Goal: Check status: Check status

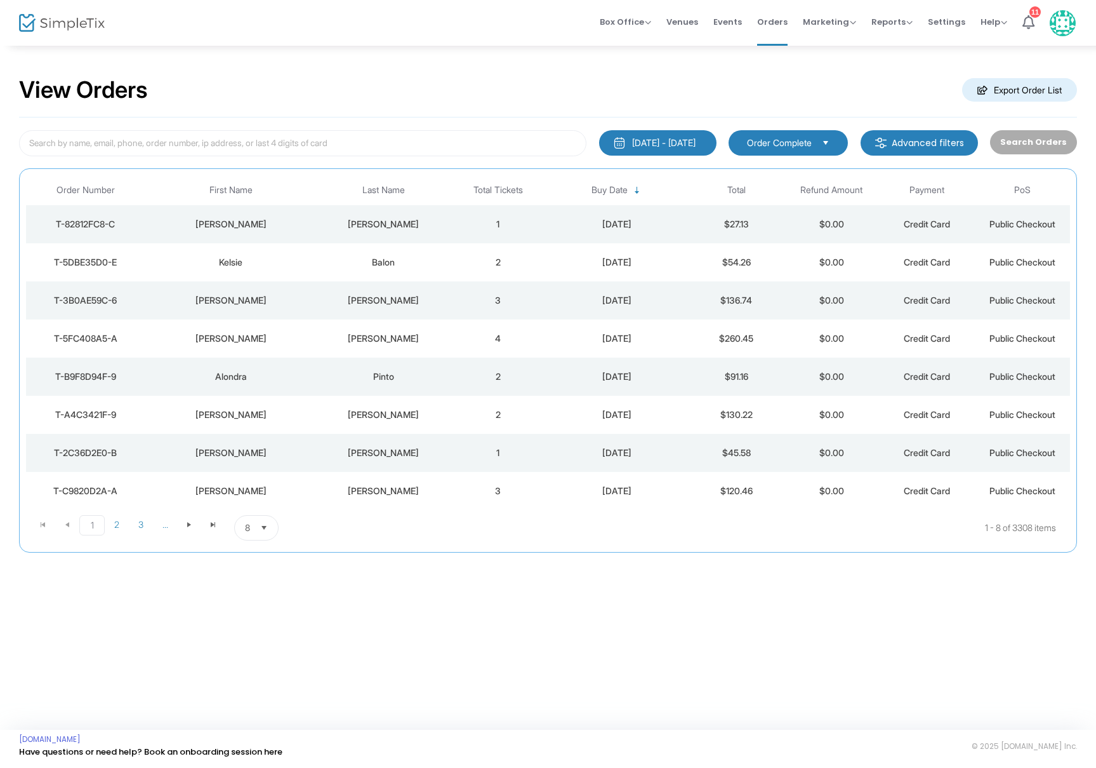
click at [389, 218] on div "[PERSON_NAME]" at bounding box center [383, 224] width 127 height 13
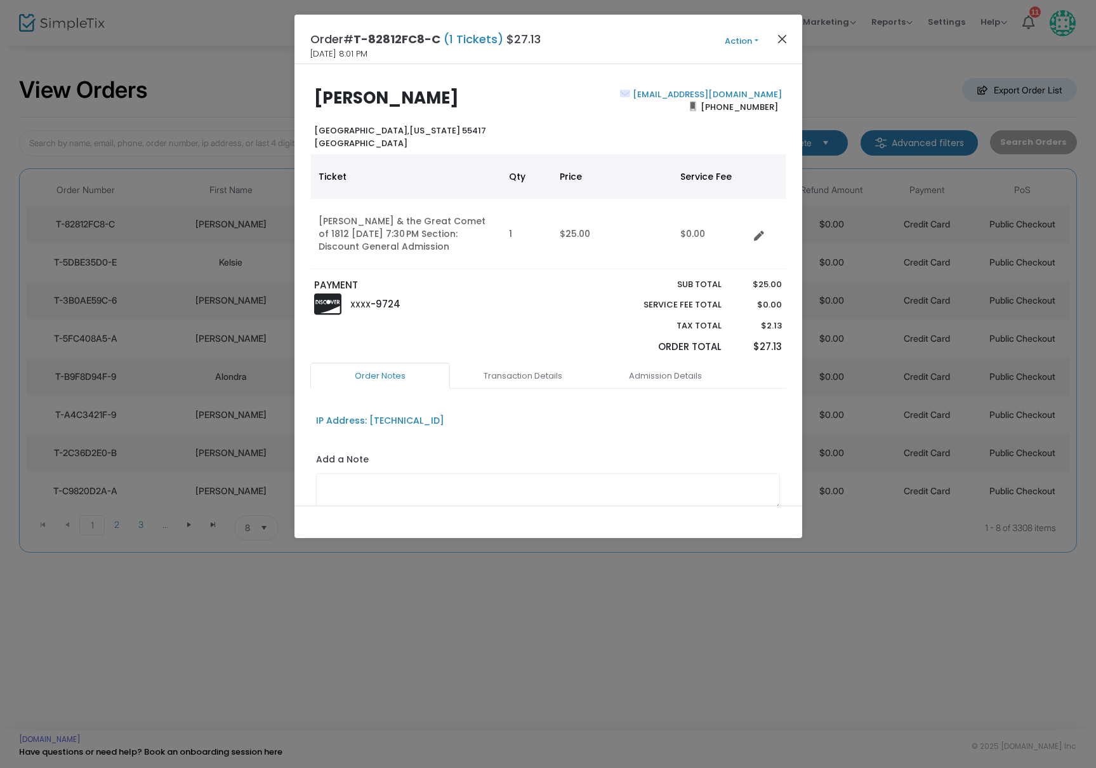
click at [785, 36] on button "Close" at bounding box center [782, 38] width 17 height 17
